Goal: Information Seeking & Learning: Learn about a topic

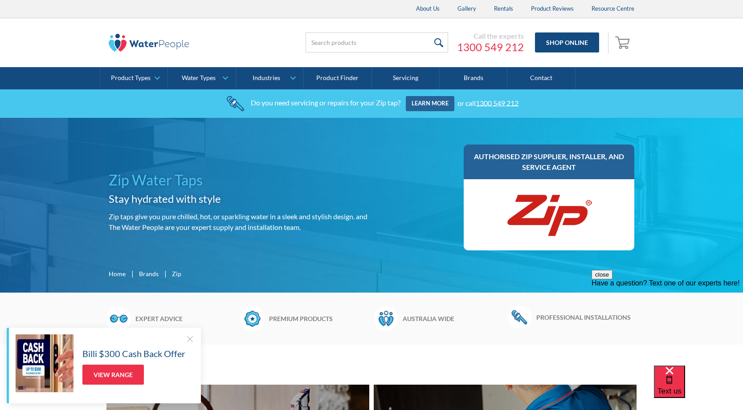
click at [376, 153] on div "Zip Water Taps Stay hydrated with style Zip taps give you pure chilled, hot, or…" at bounding box center [371, 204] width 525 height 119
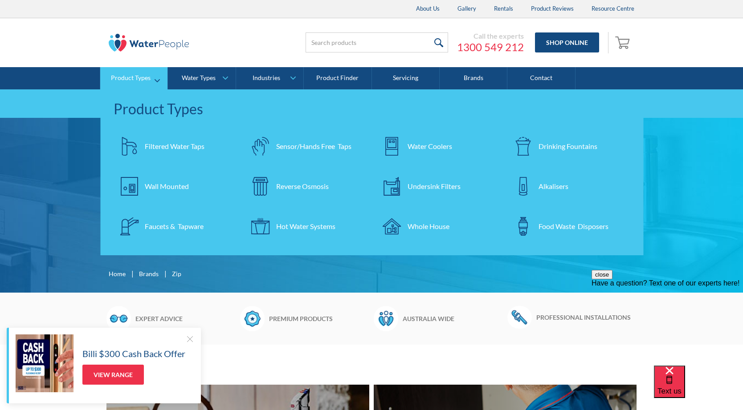
click at [293, 224] on div "Hot Water Systems" at bounding box center [305, 226] width 59 height 11
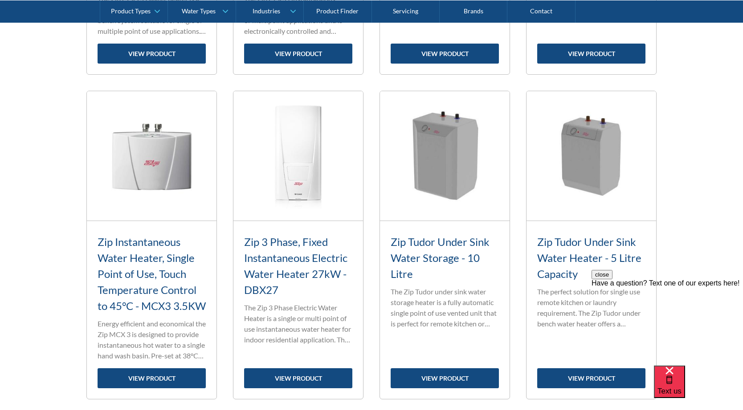
scroll to position [1291, 0]
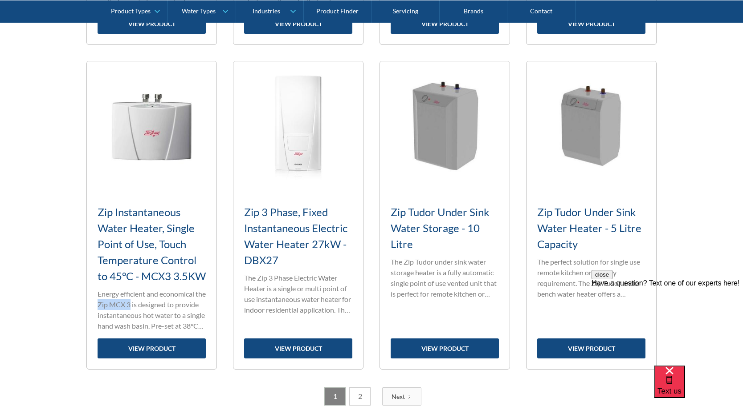
drag, startPoint x: 108, startPoint y: 320, endPoint x: 142, endPoint y: 320, distance: 33.4
click at [142, 320] on p "Energy efficient and economical the Zip MCX 3 is designed to provide instantane…" at bounding box center [152, 310] width 108 height 43
copy p "Zip MCX 3"
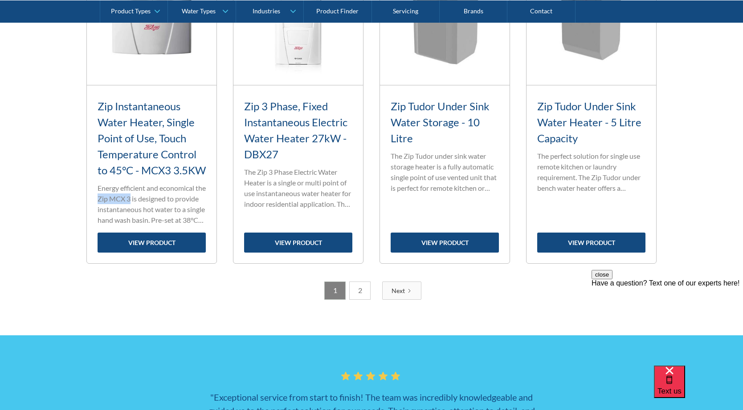
scroll to position [1469, 0]
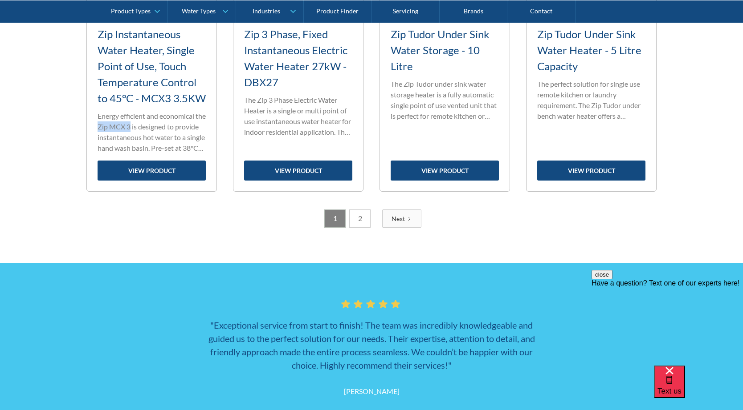
click at [358, 228] on link "2" at bounding box center [359, 219] width 21 height 18
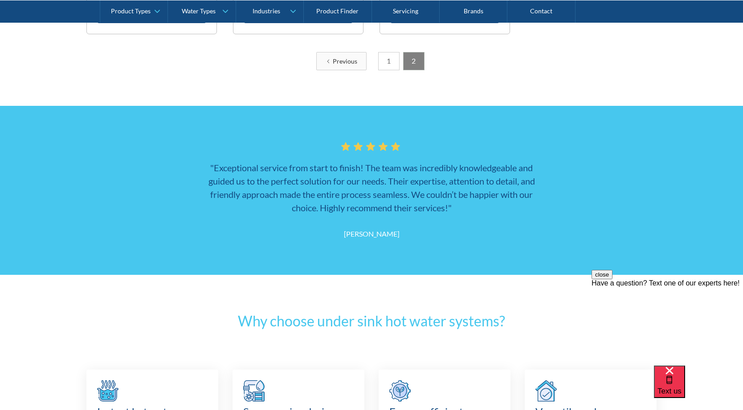
scroll to position [579, 0]
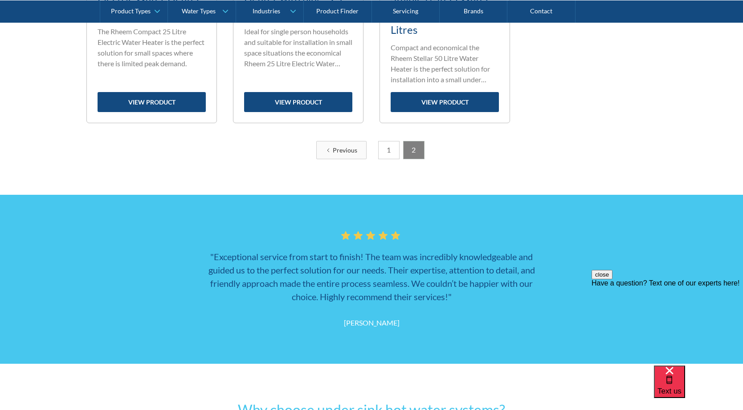
click at [397, 153] on link "1" at bounding box center [388, 150] width 21 height 18
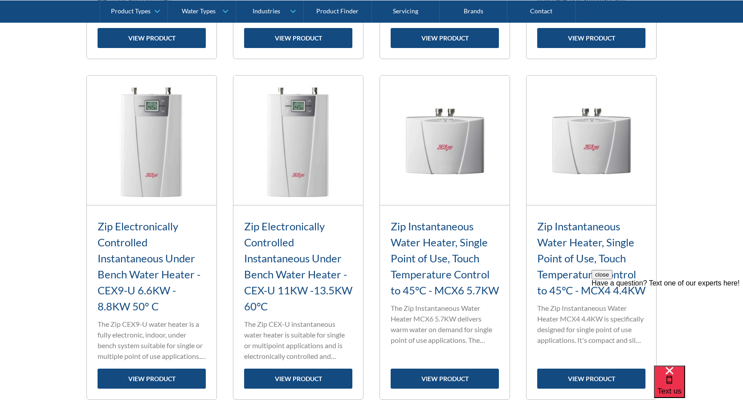
scroll to position [1041, 0]
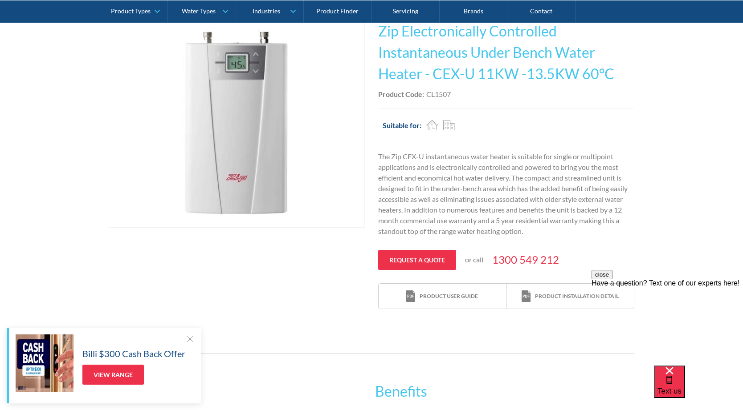
scroll to position [223, 0]
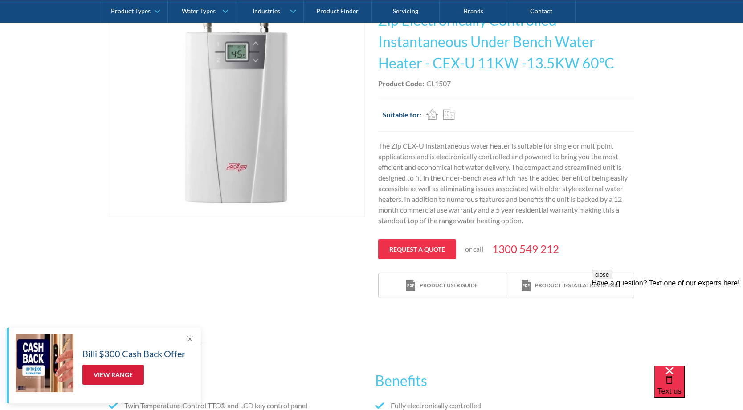
click at [114, 372] on link "View Range" at bounding box center [112, 375] width 61 height 20
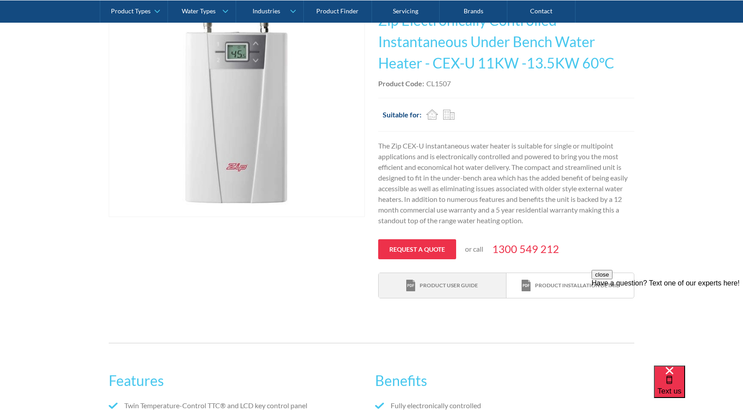
click at [439, 287] on div "Product user guide" at bounding box center [448, 286] width 58 height 8
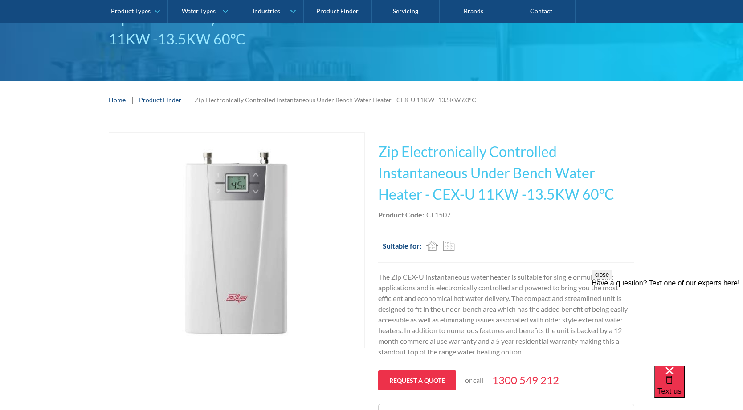
scroll to position [89, 0]
